Goal: Information Seeking & Learning: Learn about a topic

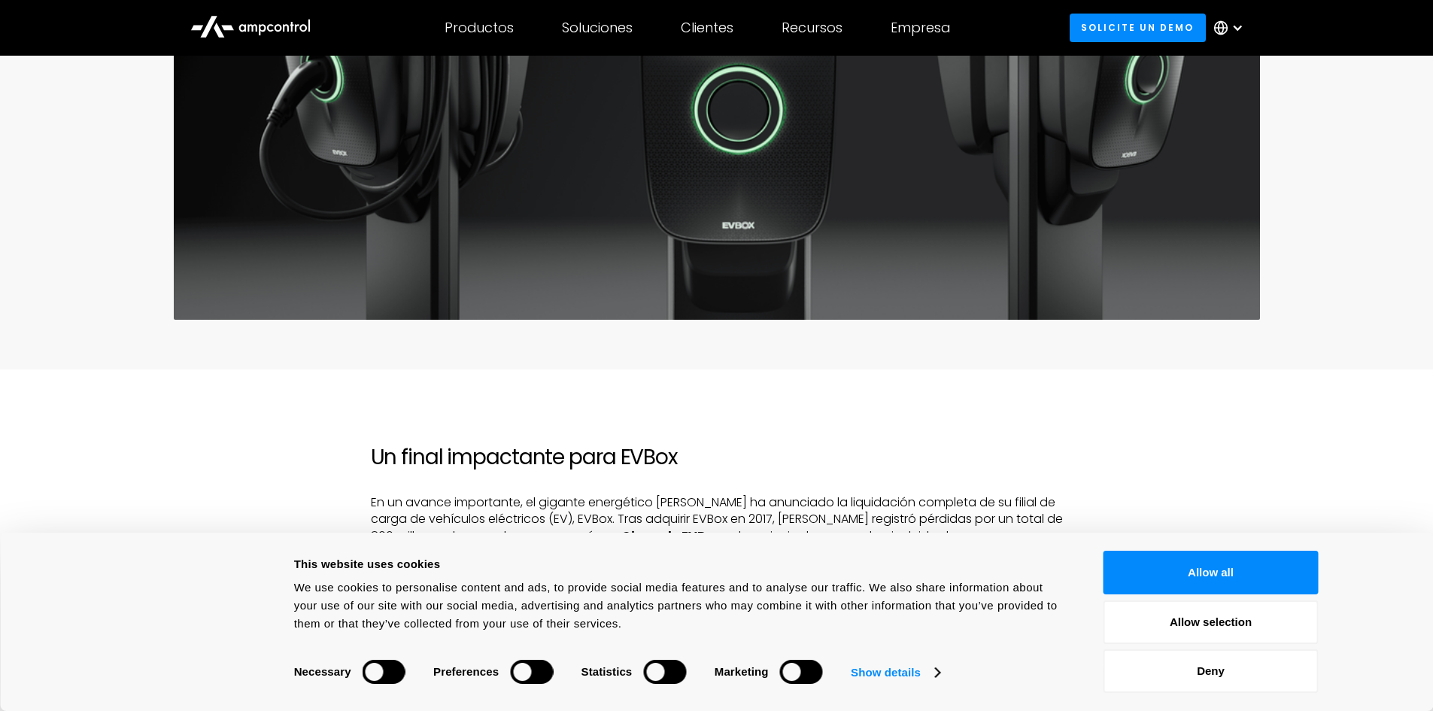
scroll to position [1053, 0]
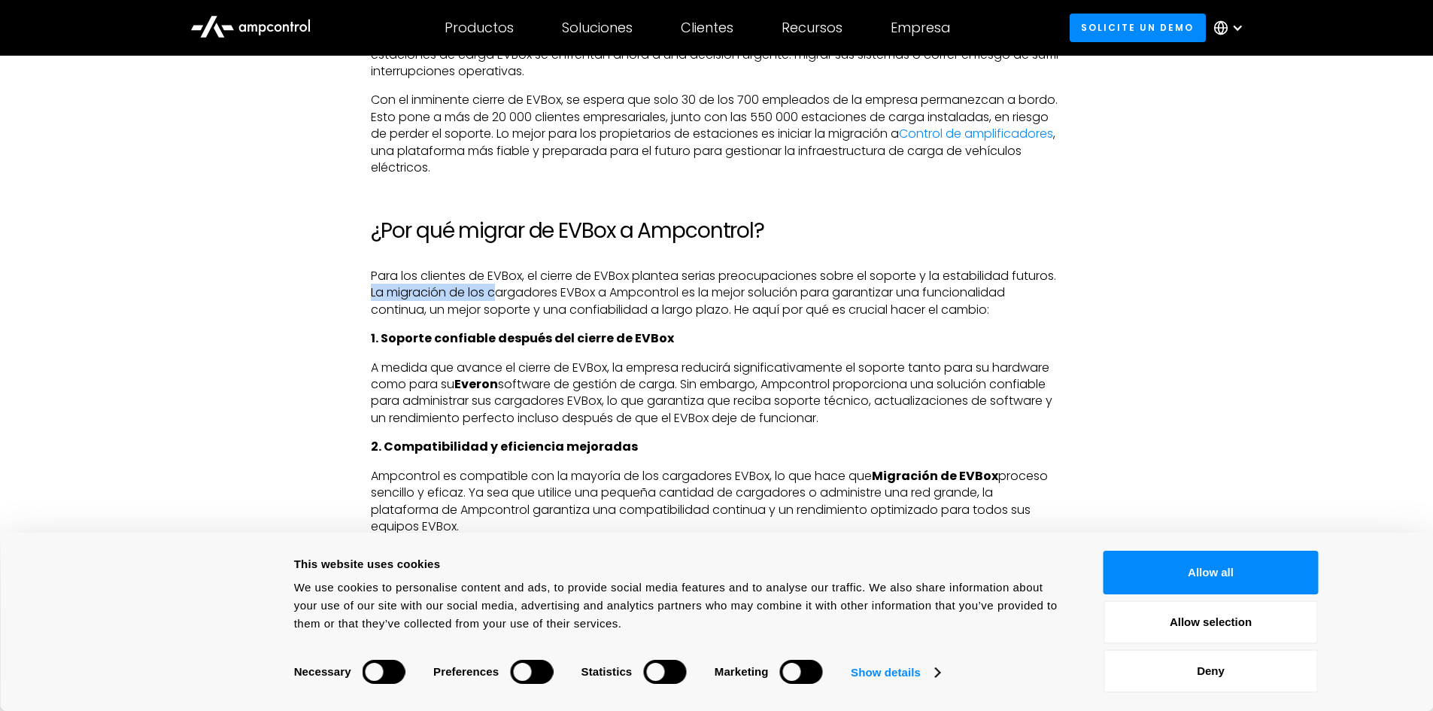
drag, startPoint x: 419, startPoint y: 277, endPoint x: 545, endPoint y: 276, distance: 126.4
click at [547, 276] on p "Para los clientes de EVBox, el cierre de EVBox plantea serias preocupaciones so…" at bounding box center [717, 293] width 692 height 50
drag, startPoint x: 718, startPoint y: 267, endPoint x: 590, endPoint y: 272, distance: 127.9
click at [590, 272] on p "Para los clientes de EVBox, el cierre de EVBox plantea serias preocupaciones so…" at bounding box center [717, 293] width 692 height 50
drag, startPoint x: 443, startPoint y: 253, endPoint x: 693, endPoint y: 266, distance: 250.8
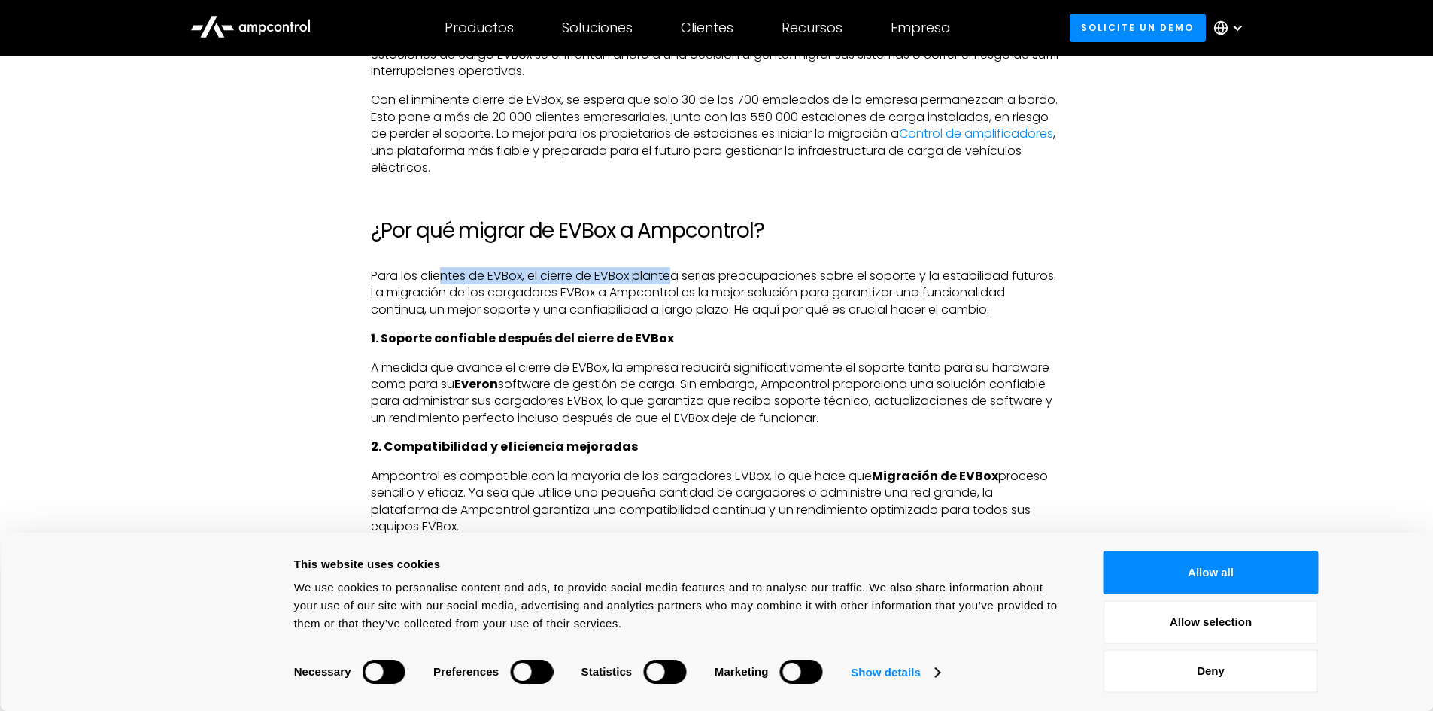
click at [688, 268] on p "Para los clientes de EVBox, el cierre de EVBox plantea serias preocupaciones so…" at bounding box center [717, 293] width 692 height 50
drag, startPoint x: 834, startPoint y: 274, endPoint x: 648, endPoint y: 276, distance: 186.5
click at [648, 276] on p "Para los clientes de EVBox, el cierre de EVBox plantea serias preocupaciones so…" at bounding box center [717, 293] width 692 height 50
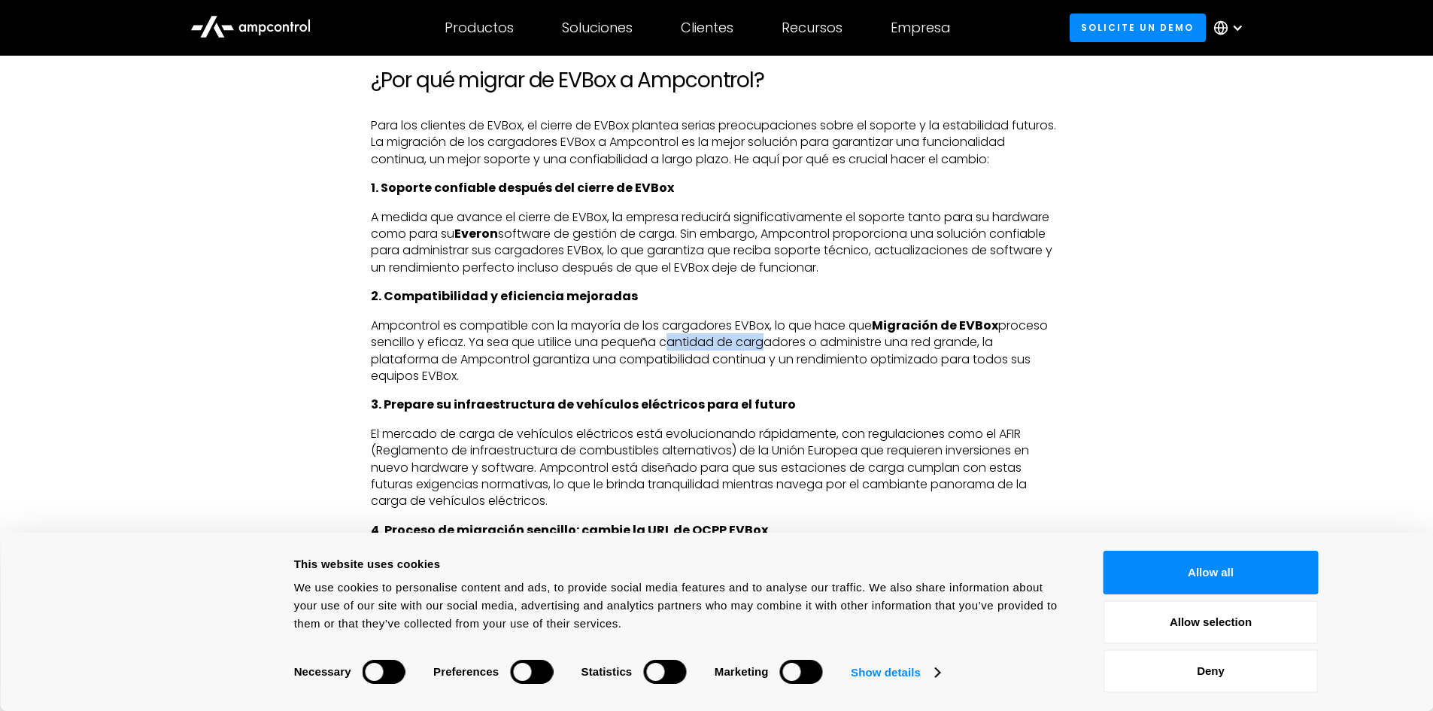
drag, startPoint x: 611, startPoint y: 322, endPoint x: 573, endPoint y: 323, distance: 38.4
click at [574, 323] on p "Ampcontrol es compatible con la mayoría de los cargadores EVBox, lo que hace qu…" at bounding box center [717, 351] width 692 height 68
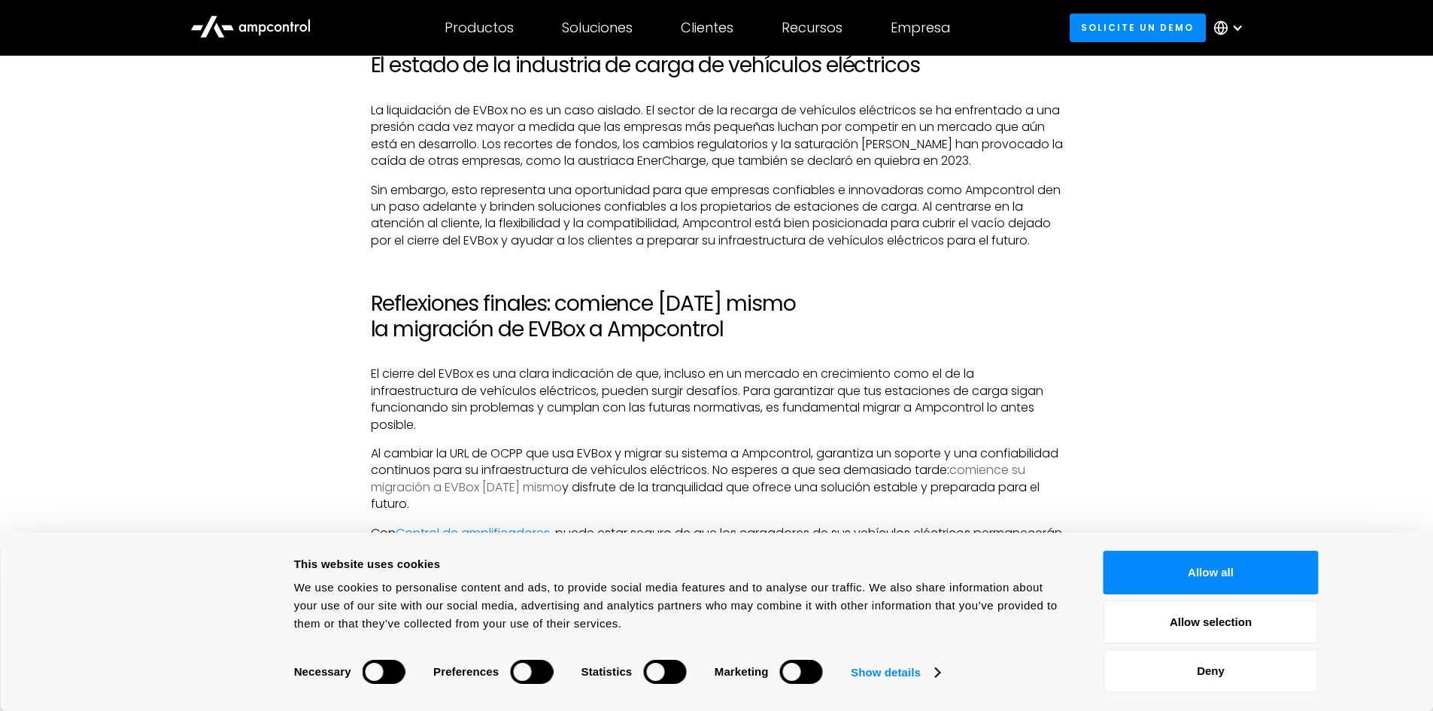
scroll to position [3009, 0]
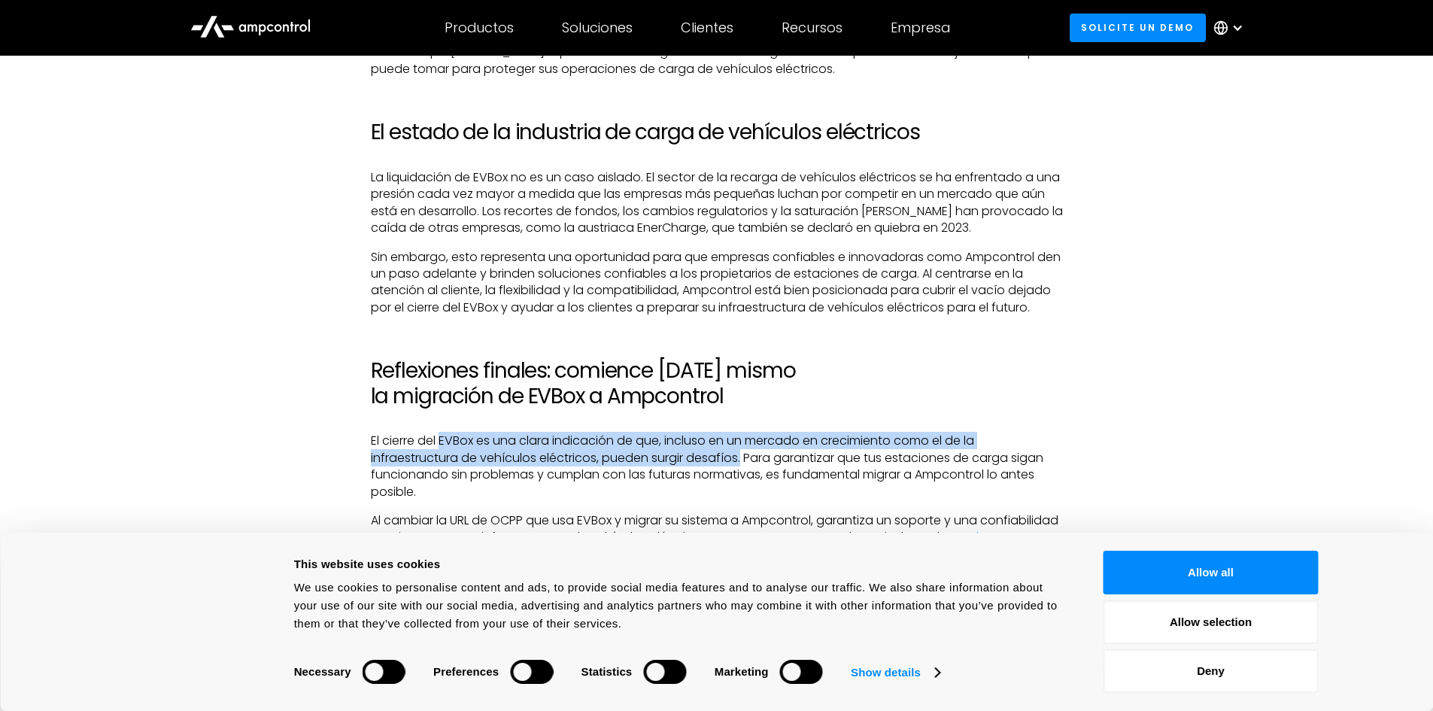
drag, startPoint x: 687, startPoint y: 417, endPoint x: 439, endPoint y: 414, distance: 247.5
click at [440, 432] on p "El cierre del EVBox es una clara indicación de que, incluso en un mercado en cr…" at bounding box center [717, 466] width 692 height 68
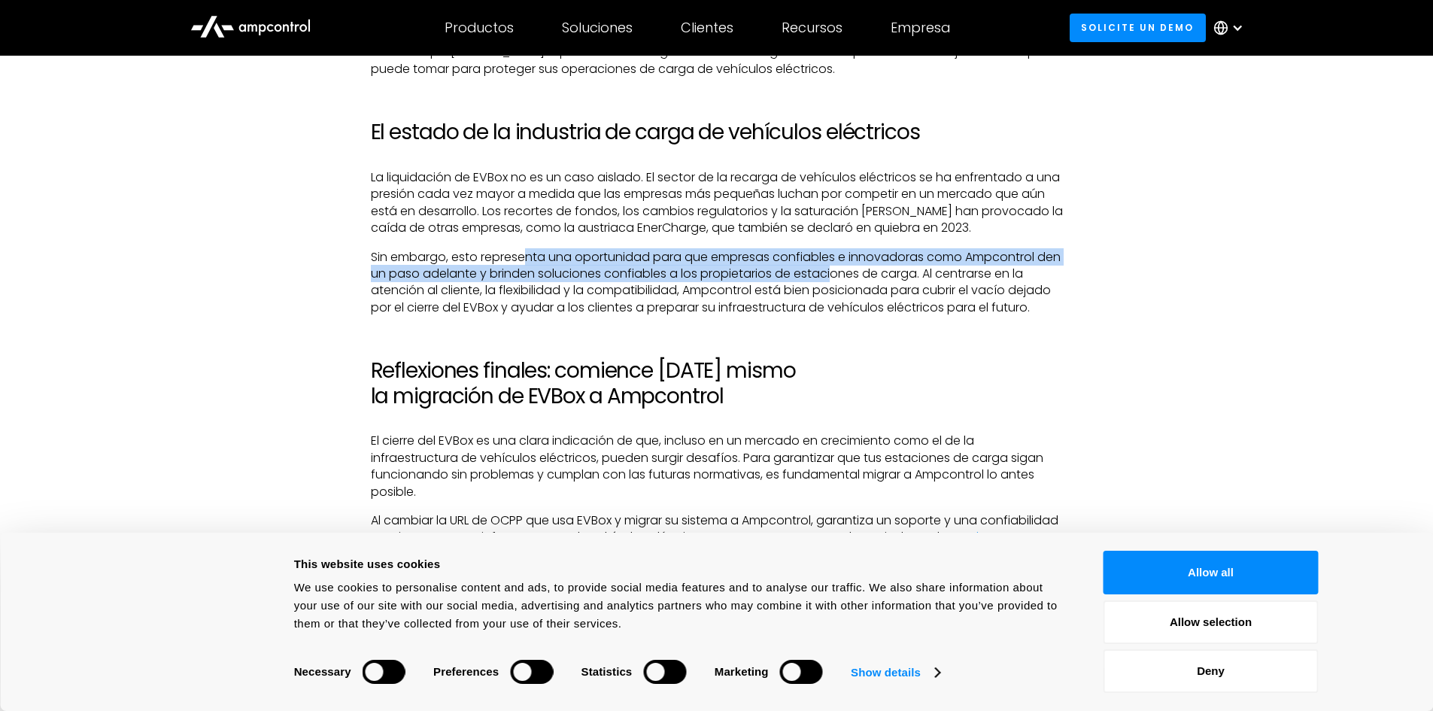
drag, startPoint x: 859, startPoint y: 237, endPoint x: 519, endPoint y: 209, distance: 341.1
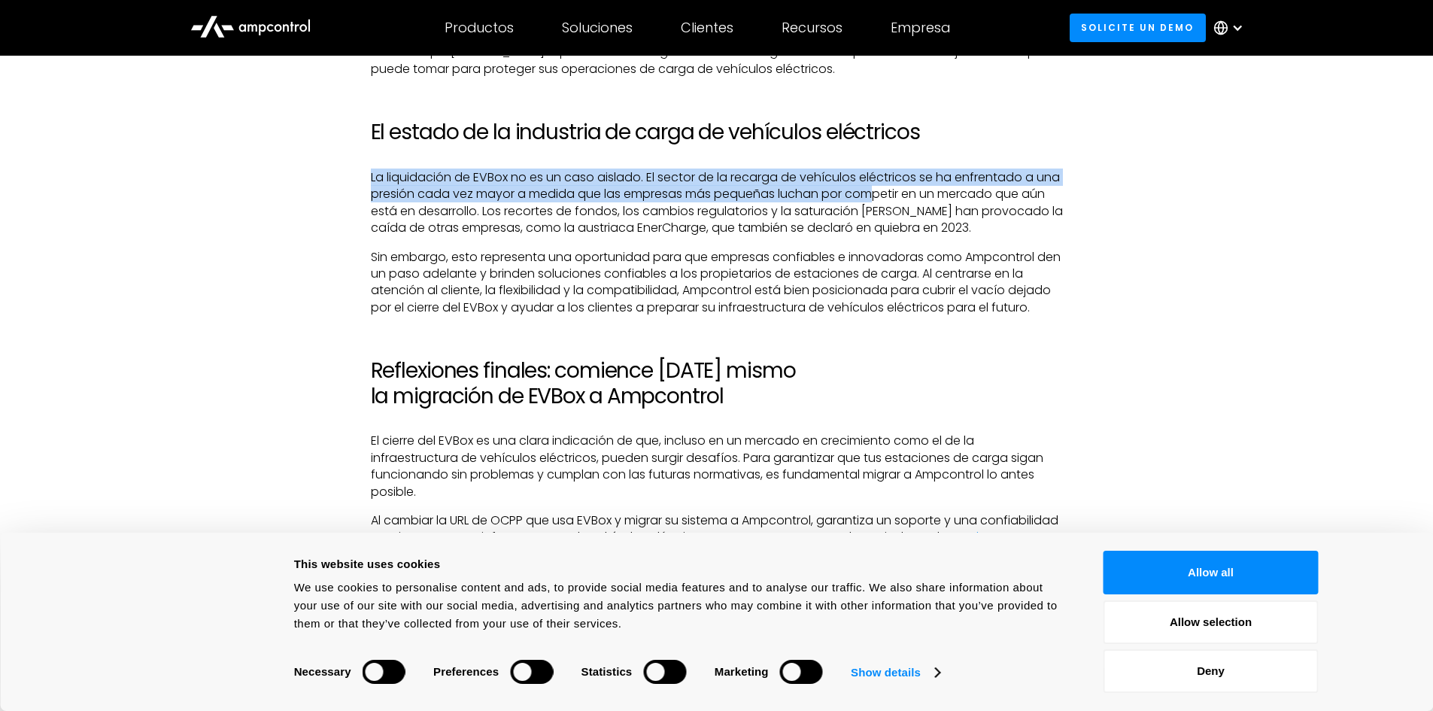
drag, startPoint x: 420, startPoint y: 143, endPoint x: 906, endPoint y: 158, distance: 486.1
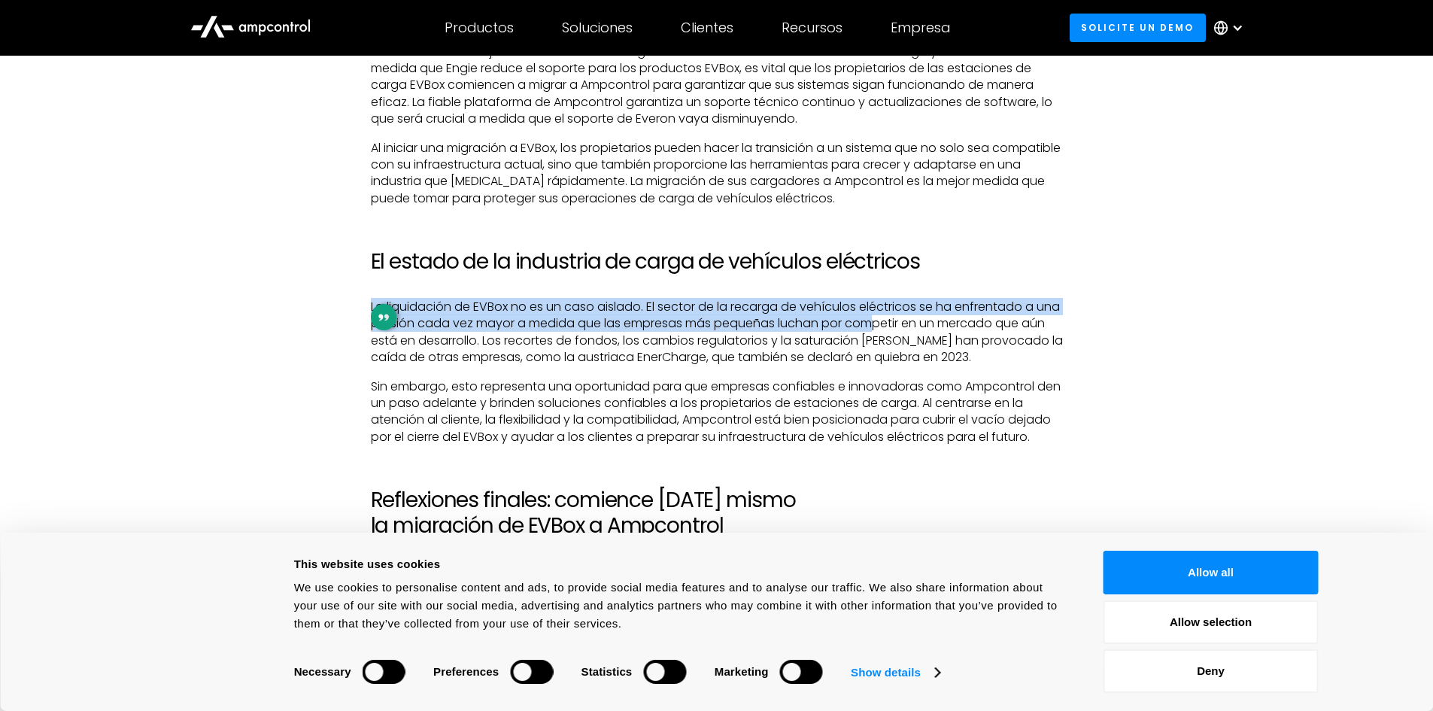
scroll to position [2632, 0]
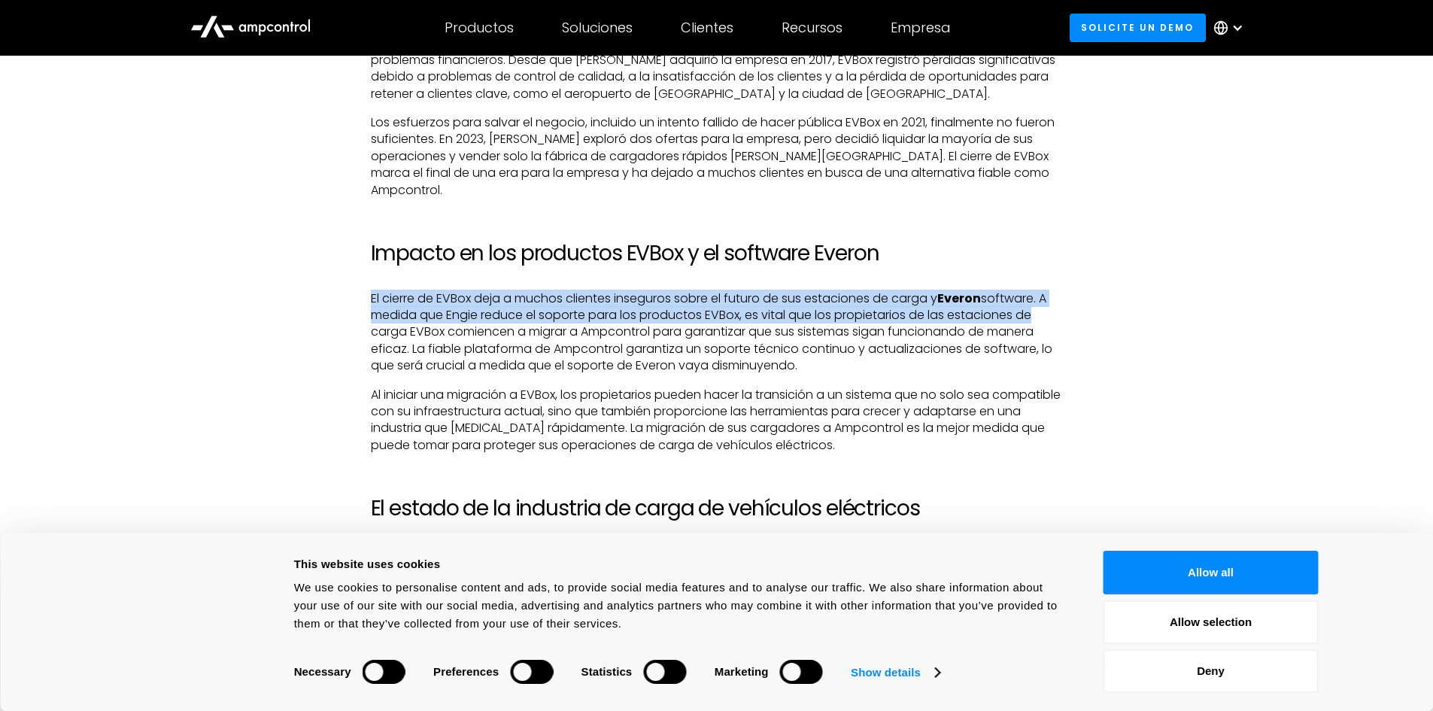
drag, startPoint x: 1068, startPoint y: 283, endPoint x: 324, endPoint y: 259, distance: 744.3
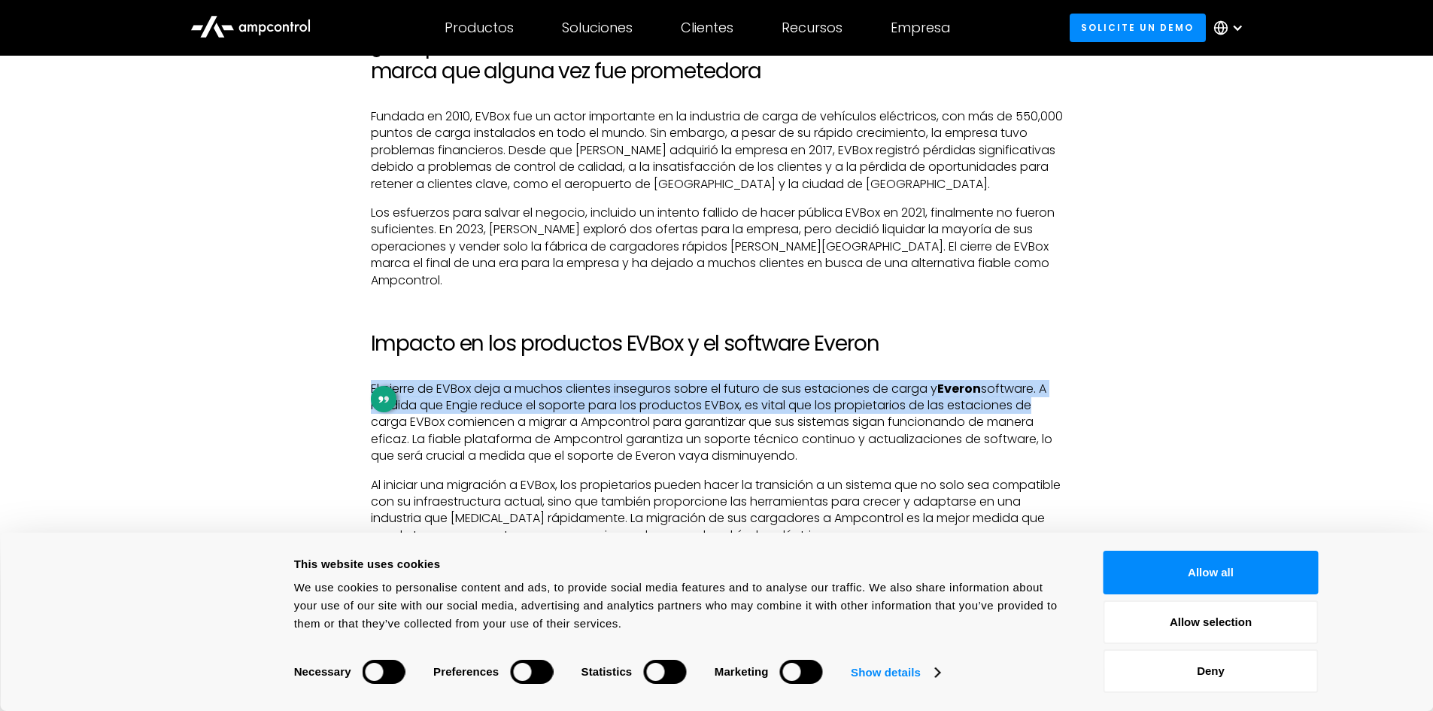
scroll to position [2407, 0]
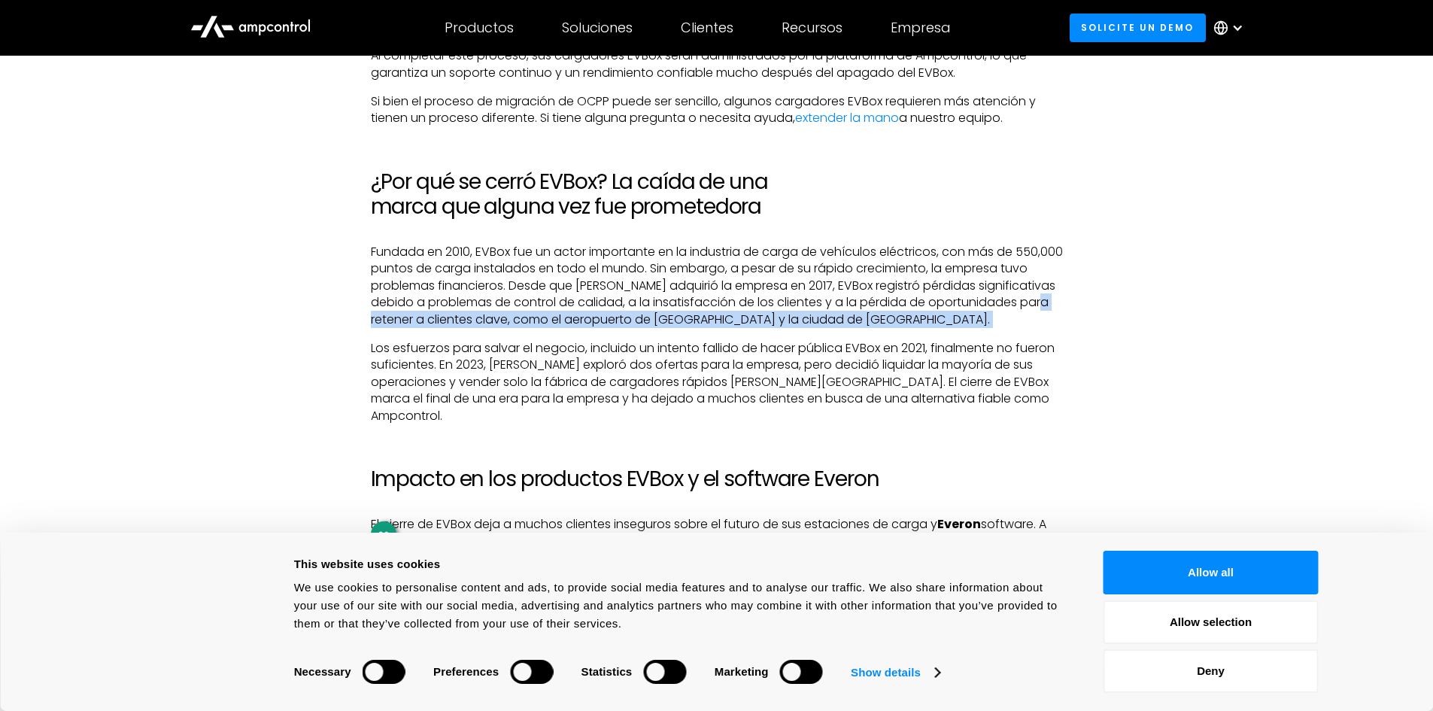
drag, startPoint x: 346, startPoint y: 317, endPoint x: 383, endPoint y: 305, distance: 39.0
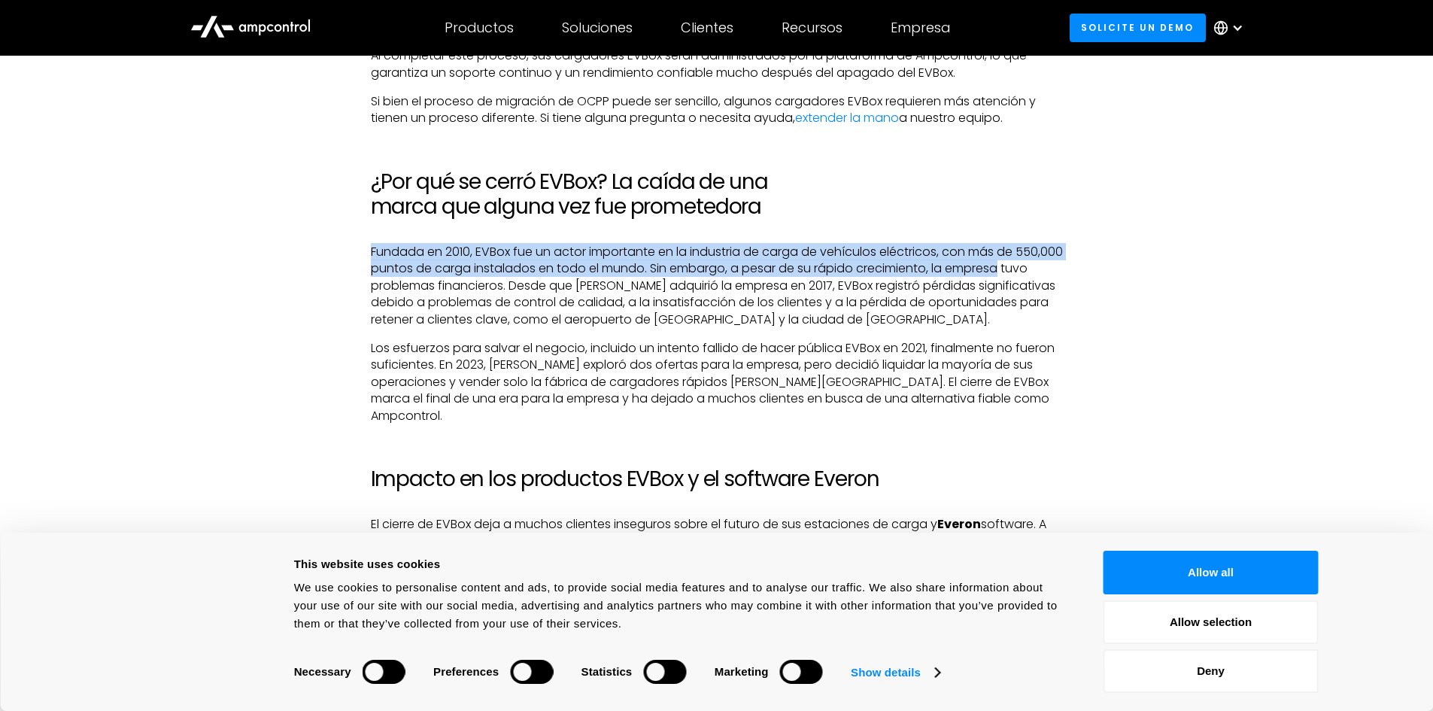
drag, startPoint x: 1046, startPoint y: 256, endPoint x: 367, endPoint y: 238, distance: 679.4
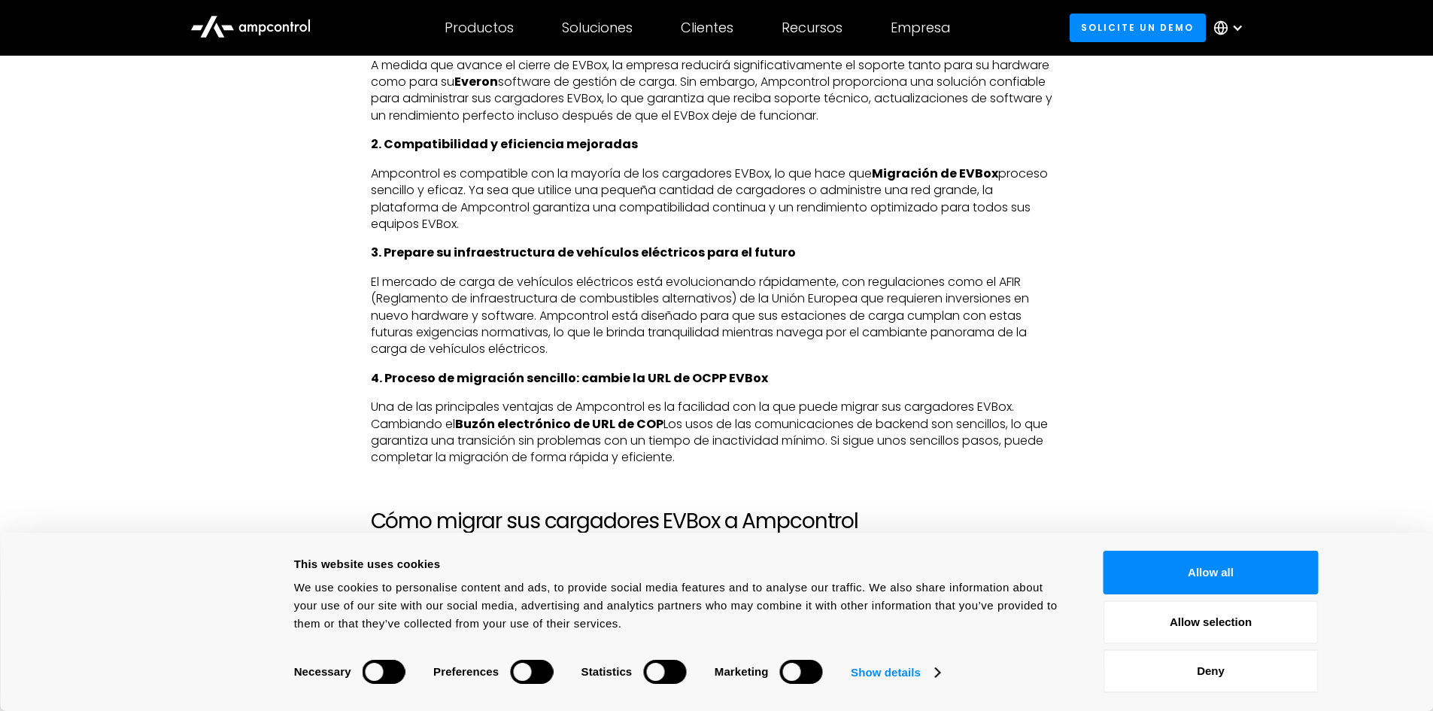
scroll to position [1354, 0]
click at [1268, 578] on button "Allow all" at bounding box center [1210, 573] width 215 height 44
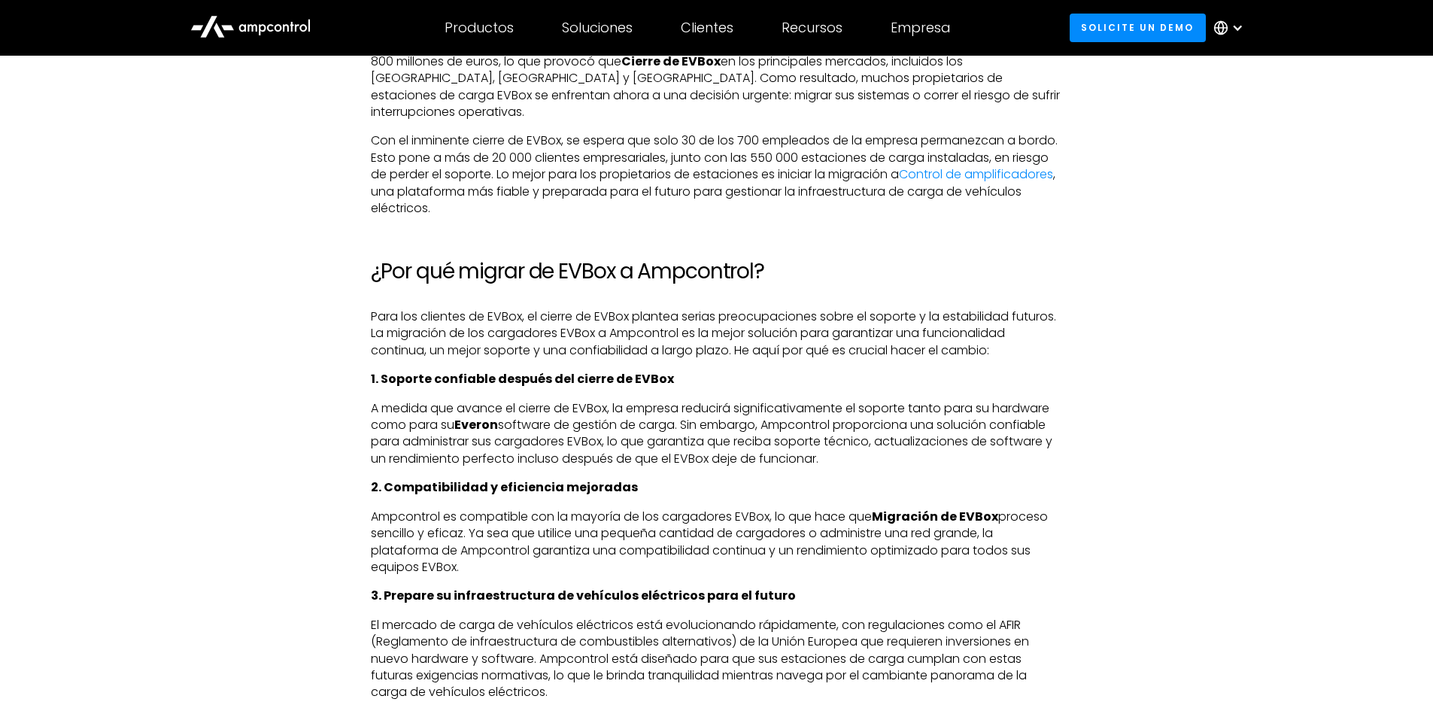
scroll to position [677, 0]
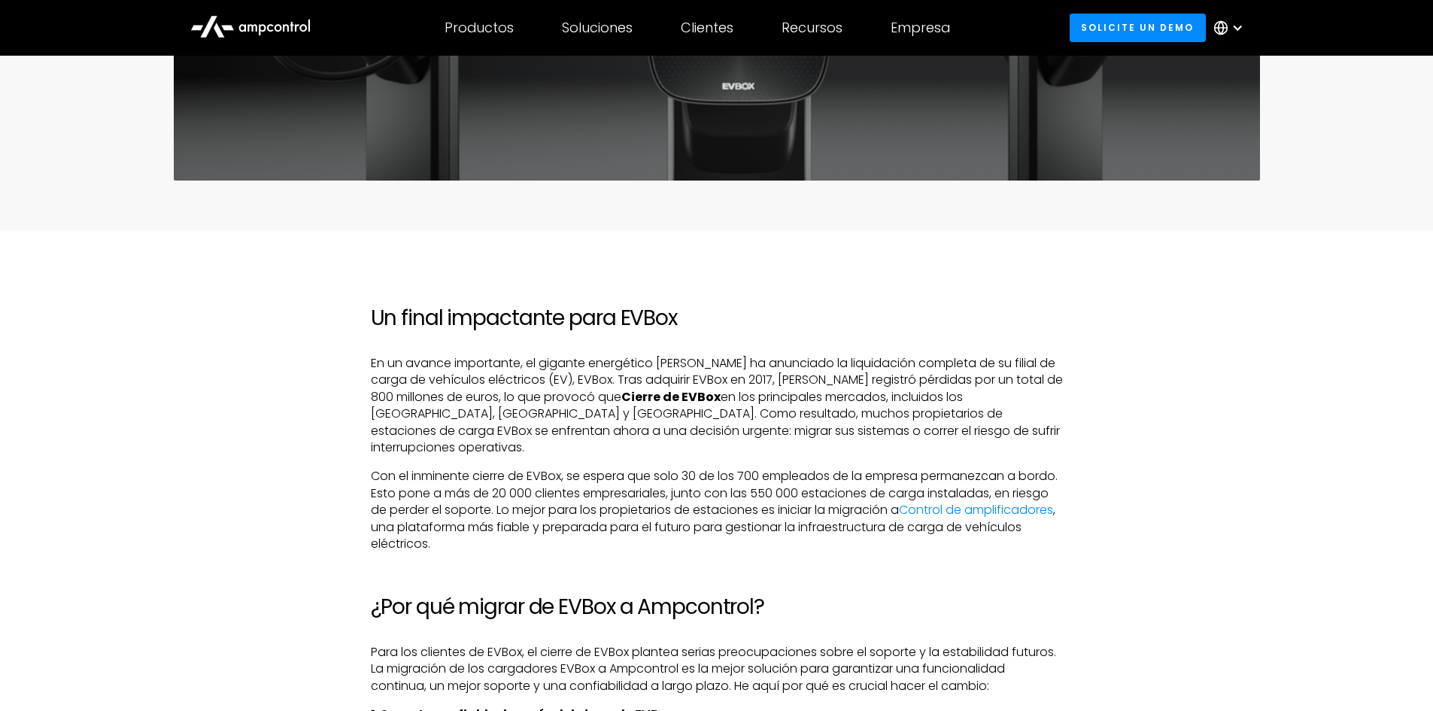
drag, startPoint x: 411, startPoint y: 459, endPoint x: 509, endPoint y: 468, distance: 98.2
click at [459, 468] on p "Con el inminente cierre de EVBox, se espera que solo 30 de los 700 empleados de…" at bounding box center [717, 510] width 692 height 84
drag, startPoint x: 696, startPoint y: 493, endPoint x: 638, endPoint y: 492, distance: 57.9
click at [645, 492] on p "Con el inminente cierre de EVBox, se espera que solo 30 de los 700 empleados de…" at bounding box center [717, 510] width 692 height 84
click at [470, 496] on p "Con el inminente cierre de EVBox, se espera que solo 30 de los 700 empleados de…" at bounding box center [717, 510] width 692 height 84
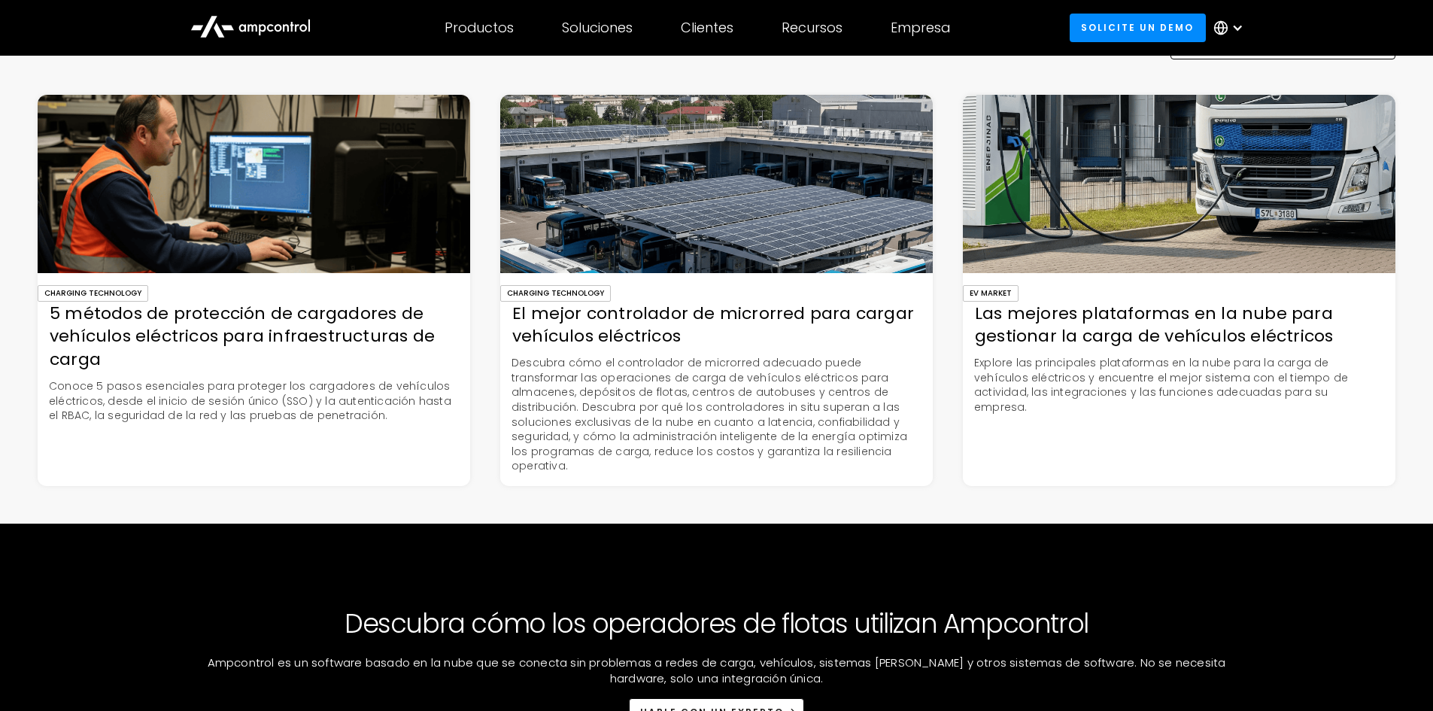
scroll to position [3911, 0]
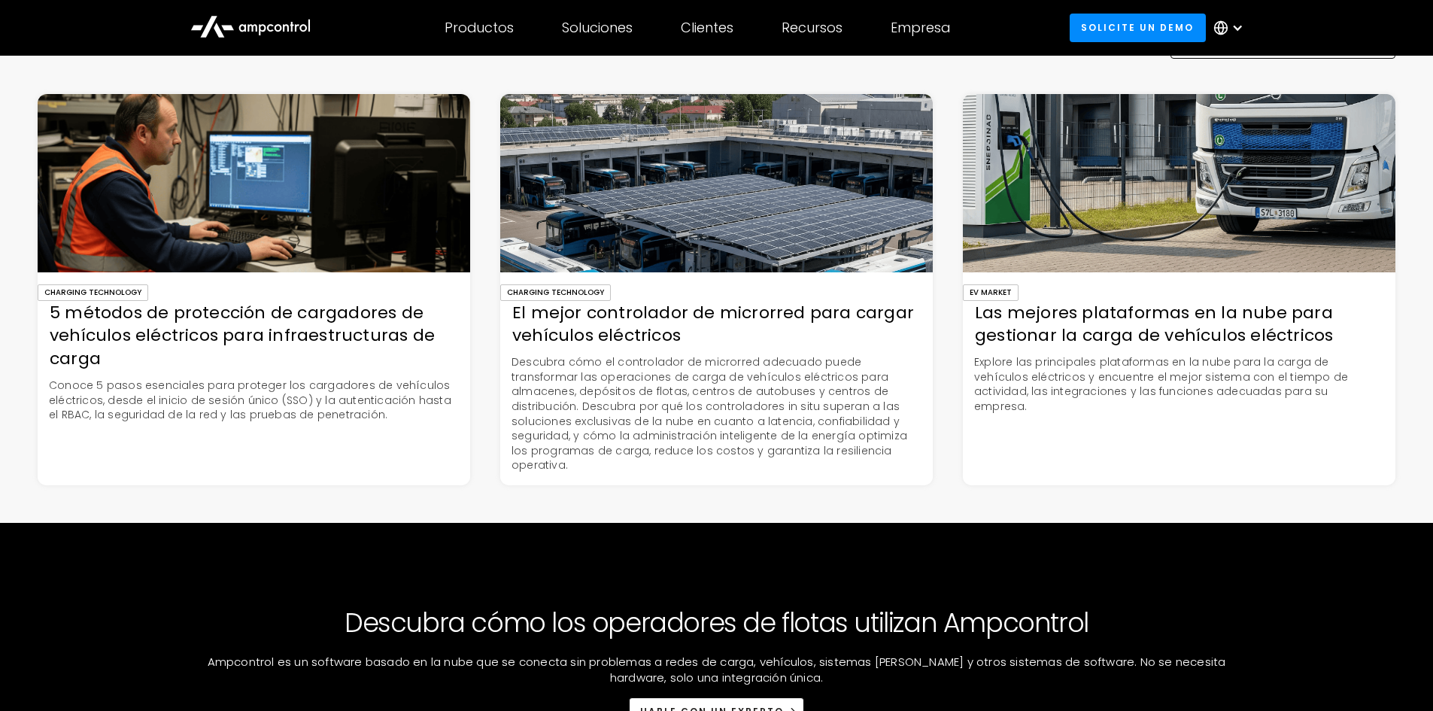
drag, startPoint x: 1079, startPoint y: 459, endPoint x: 1086, endPoint y: 290, distance: 168.6
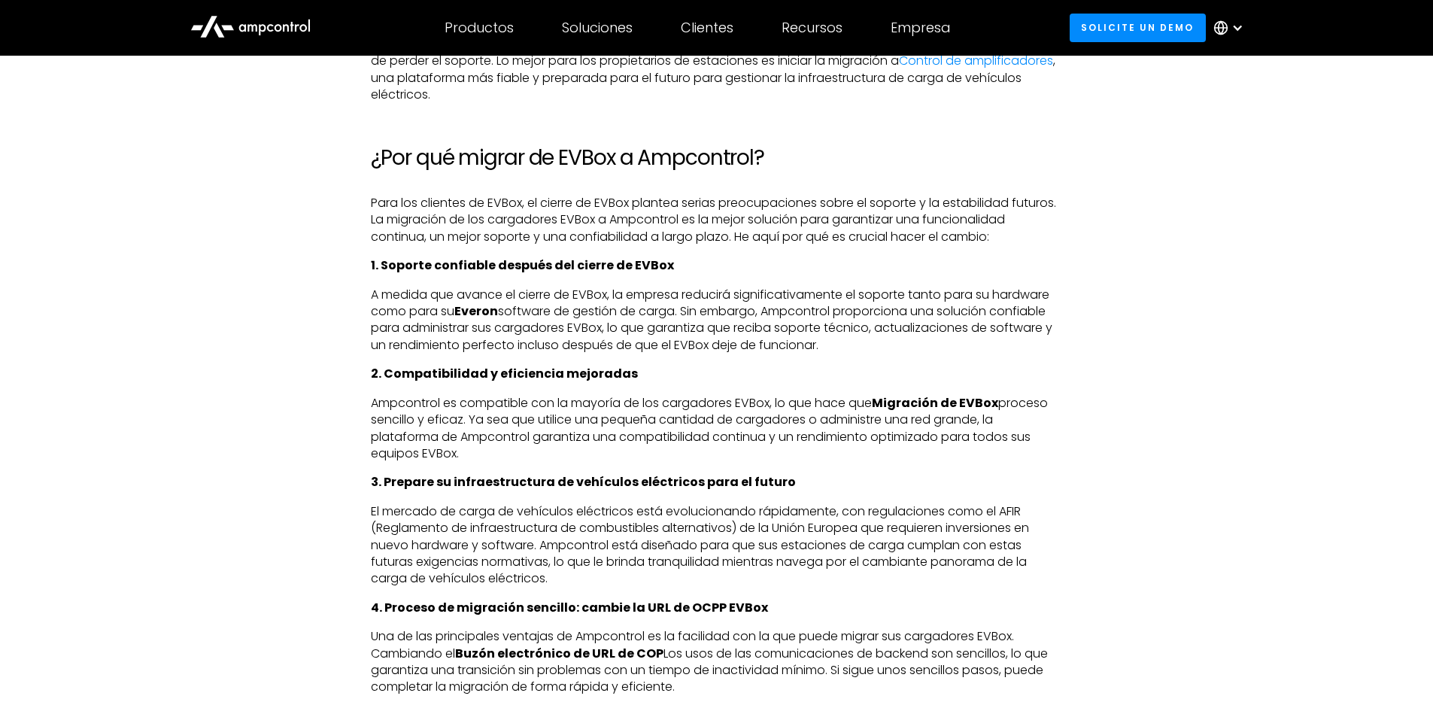
scroll to position [1128, 0]
